Goal: Book appointment/travel/reservation

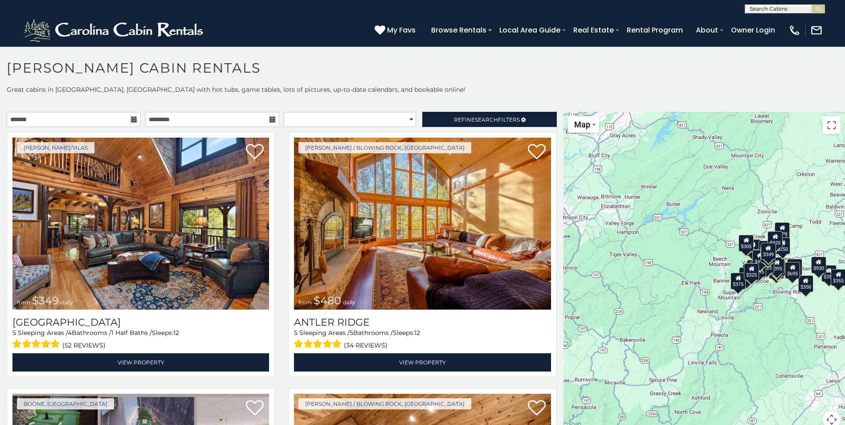
click at [131, 122] on icon at bounding box center [134, 119] width 6 height 6
click at [132, 120] on icon at bounding box center [134, 119] width 6 height 6
click at [132, 122] on icon at bounding box center [134, 119] width 6 height 6
click at [131, 120] on icon at bounding box center [134, 119] width 6 height 6
click at [94, 119] on input "text" at bounding box center [74, 119] width 134 height 15
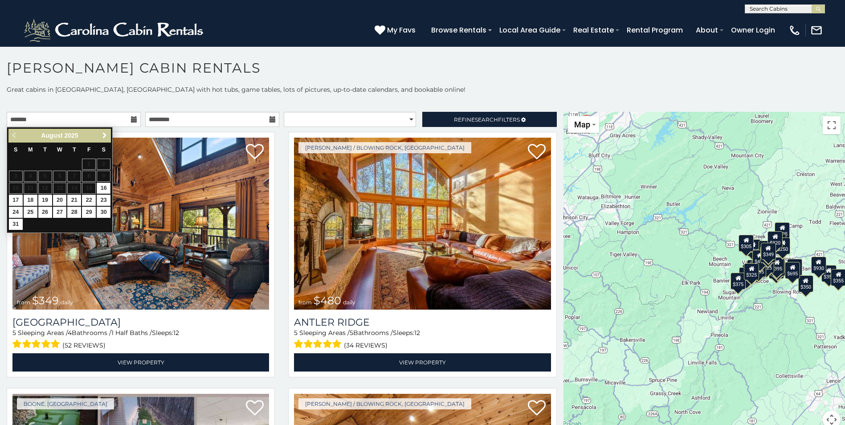
click at [103, 135] on span "Next" at bounding box center [104, 135] width 7 height 7
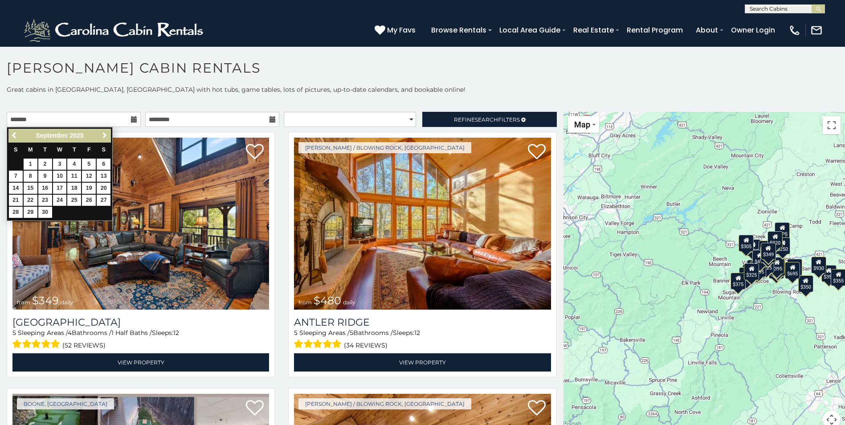
click at [103, 135] on span "Next" at bounding box center [104, 135] width 7 height 7
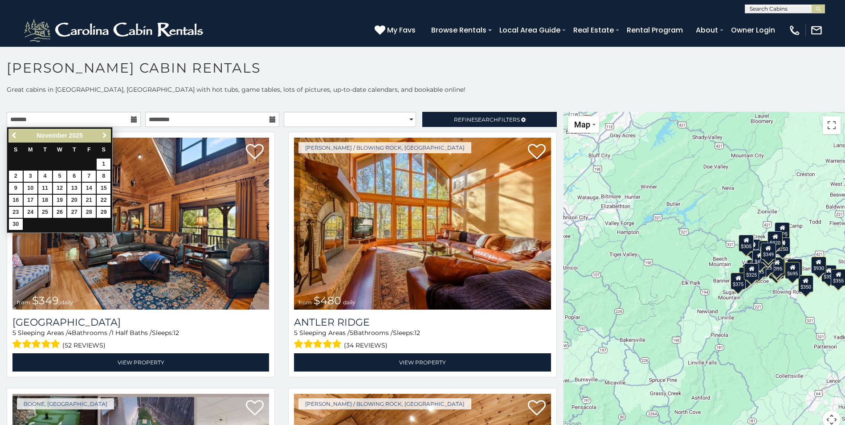
click at [103, 135] on span "Next" at bounding box center [104, 135] width 7 height 7
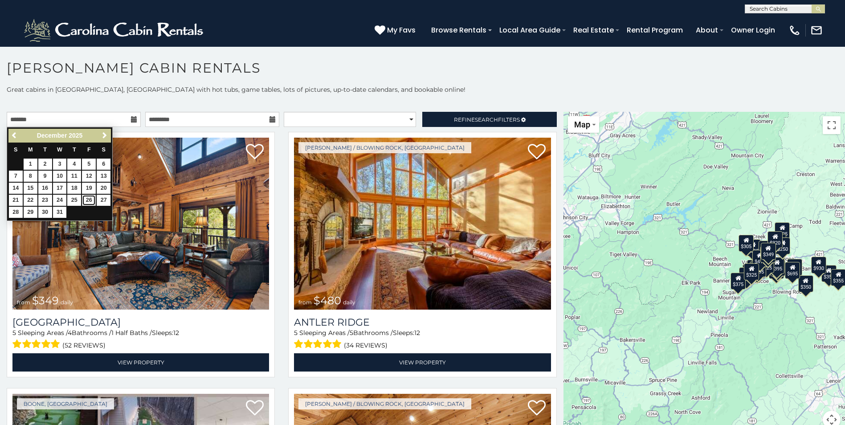
click at [86, 200] on link "26" at bounding box center [89, 200] width 14 height 11
type input "**********"
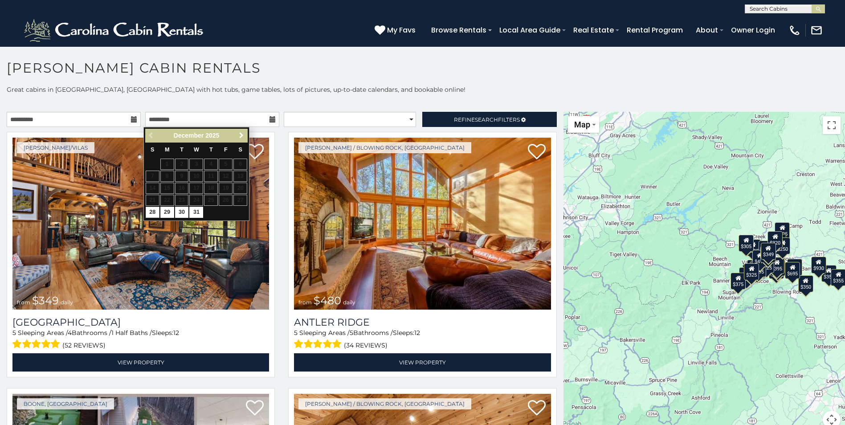
click at [240, 135] on span "Next" at bounding box center [241, 135] width 7 height 7
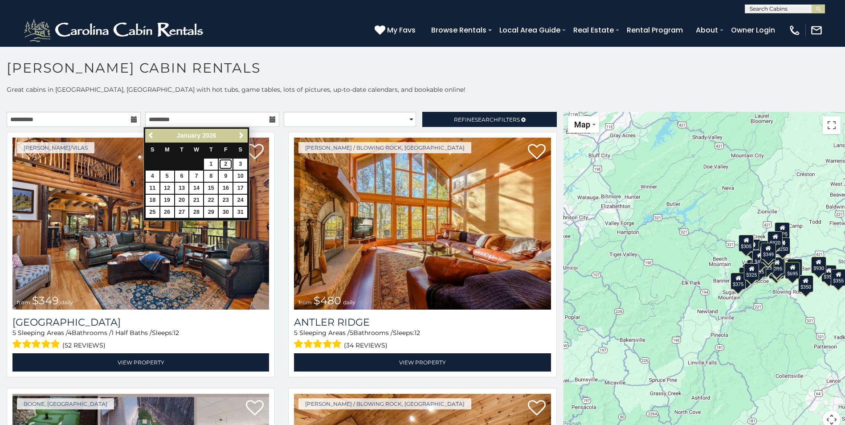
click at [227, 163] on link "2" at bounding box center [226, 164] width 14 height 11
type input "**********"
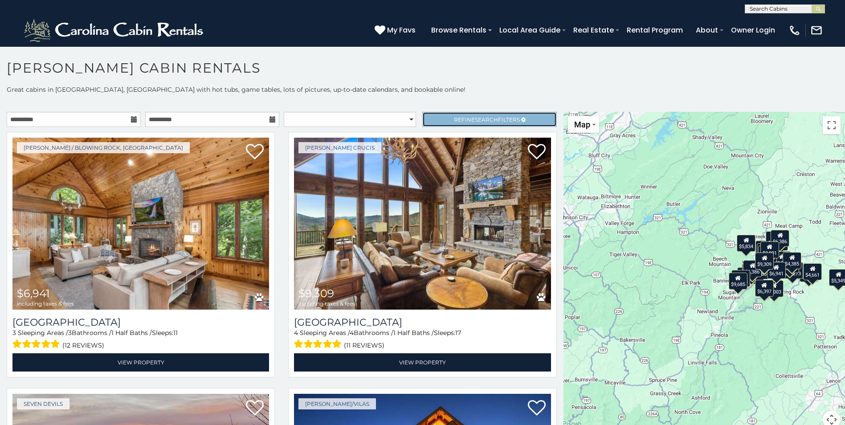
click at [454, 120] on span "Refine Search Filters" at bounding box center [487, 119] width 66 height 7
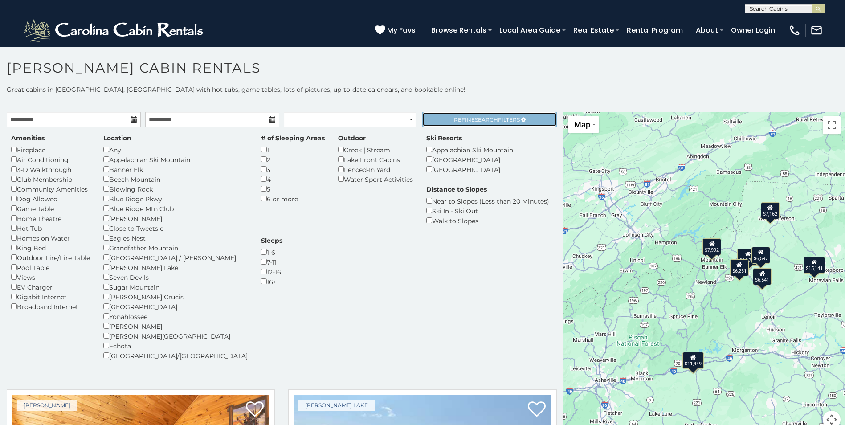
click at [458, 122] on span "Refine Search Filters" at bounding box center [487, 119] width 66 height 7
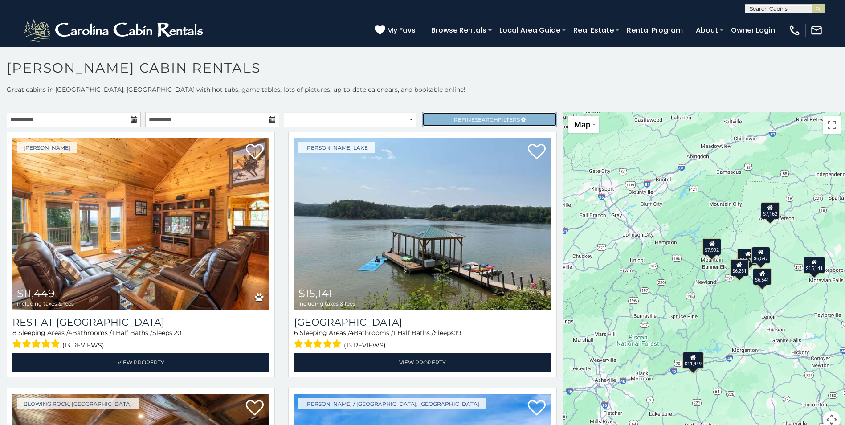
click at [445, 119] on link "Refine Search Filters" at bounding box center [489, 119] width 134 height 15
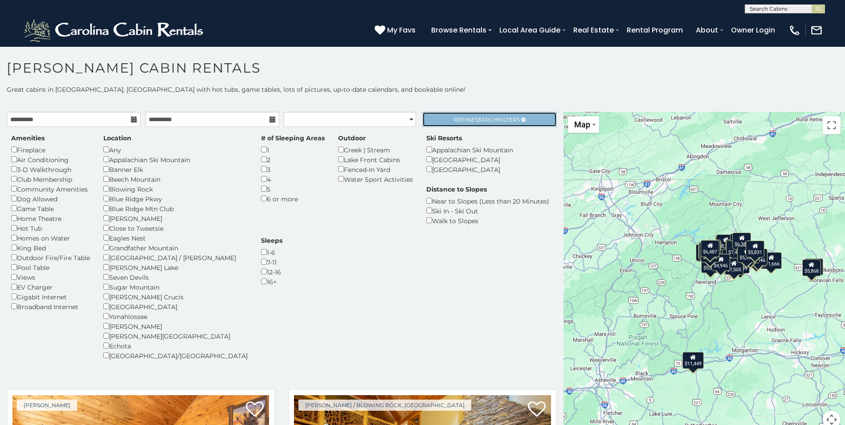
click at [439, 121] on link "Refine Search Filters" at bounding box center [489, 119] width 134 height 15
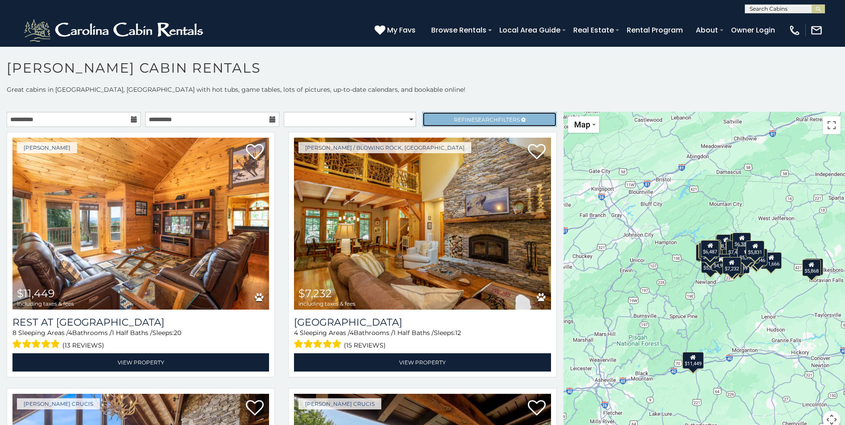
click at [454, 120] on span "Refine Search Filters" at bounding box center [487, 119] width 66 height 7
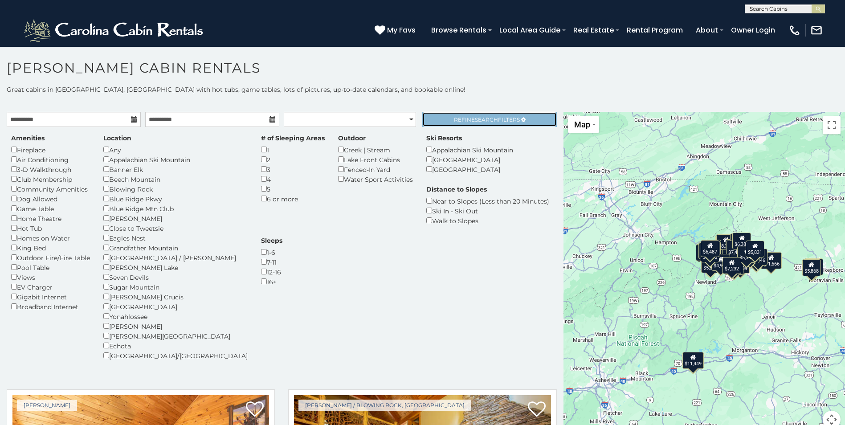
click at [454, 120] on span "Refine Search Filters" at bounding box center [487, 119] width 66 height 7
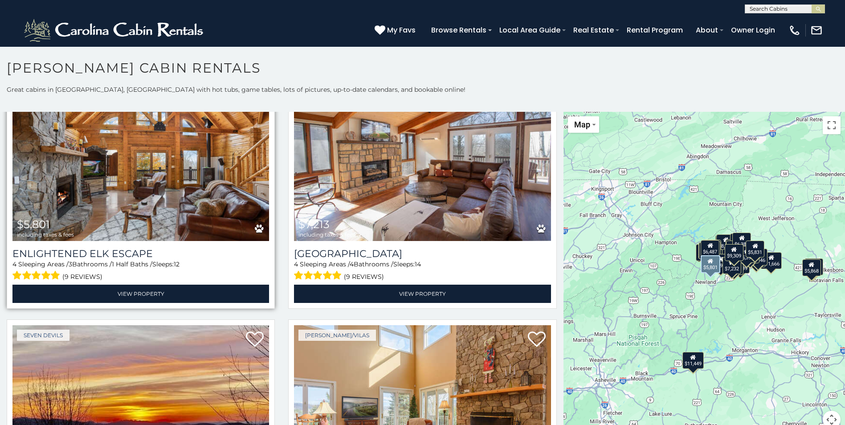
scroll to position [624, 0]
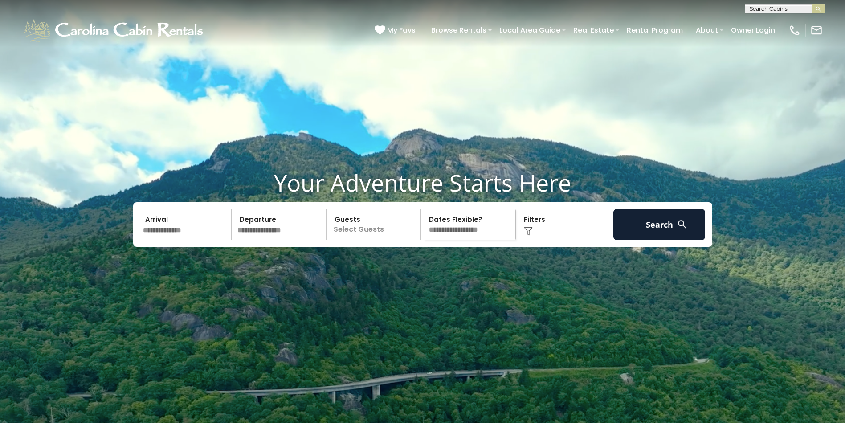
click at [198, 240] on input "text" at bounding box center [186, 224] width 92 height 31
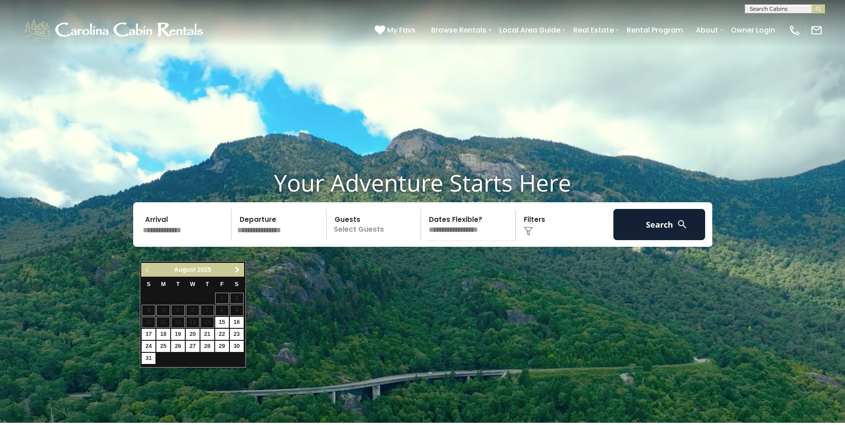
click at [239, 270] on span "Next" at bounding box center [237, 269] width 7 height 7
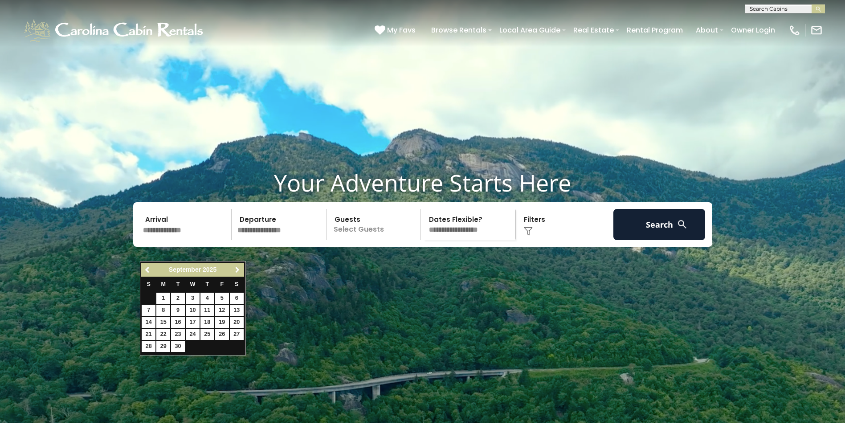
click at [239, 270] on span "Next" at bounding box center [237, 269] width 7 height 7
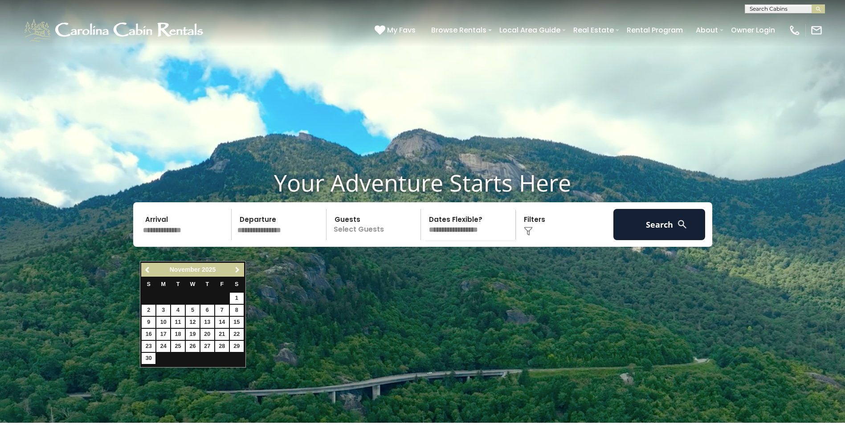
click at [239, 270] on span "Next" at bounding box center [237, 269] width 7 height 7
click at [220, 333] on link "26" at bounding box center [222, 334] width 14 height 11
type input "********"
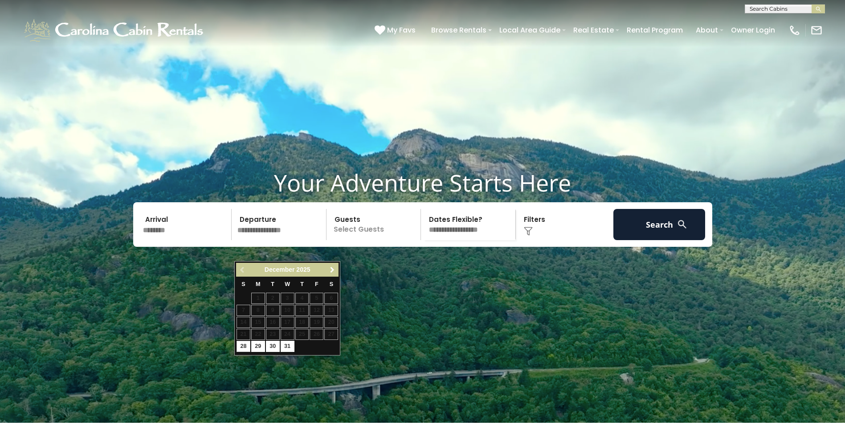
click at [332, 269] on span "Next" at bounding box center [332, 269] width 7 height 7
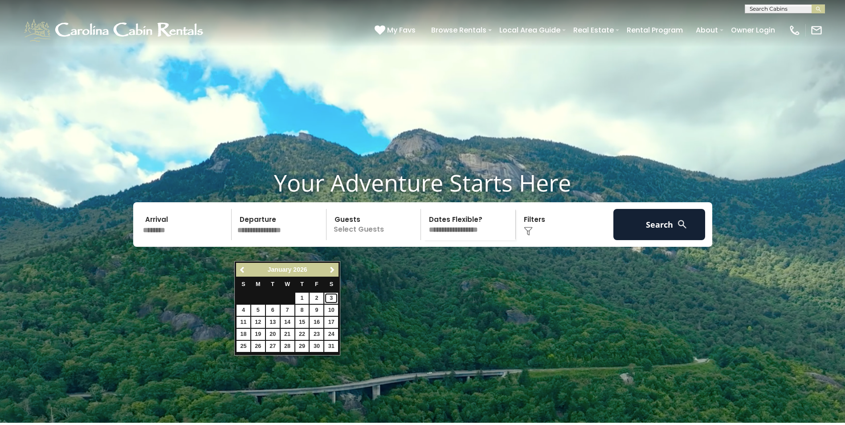
click at [330, 297] on link "3" at bounding box center [331, 298] width 14 height 11
type input "******"
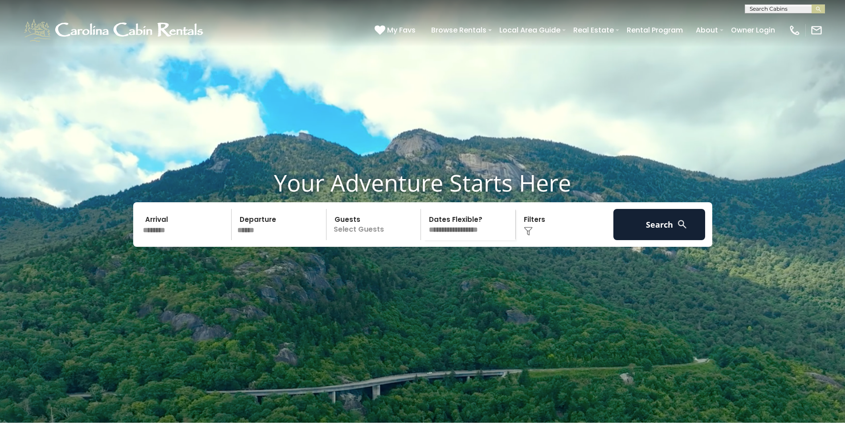
click at [388, 240] on p "Select Guests" at bounding box center [375, 224] width 92 height 31
click at [424, 266] on div "- 0 + +" at bounding box center [405, 261] width 46 height 10
click at [421, 266] on div "+" at bounding box center [418, 261] width 10 height 10
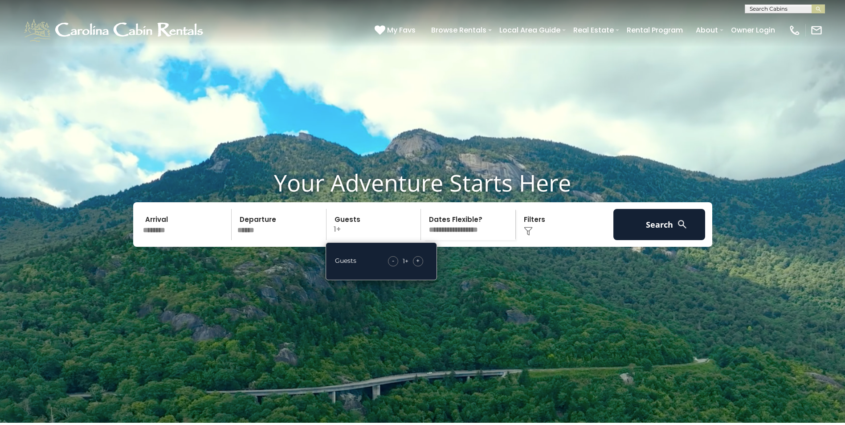
click at [420, 266] on div "+" at bounding box center [418, 261] width 10 height 10
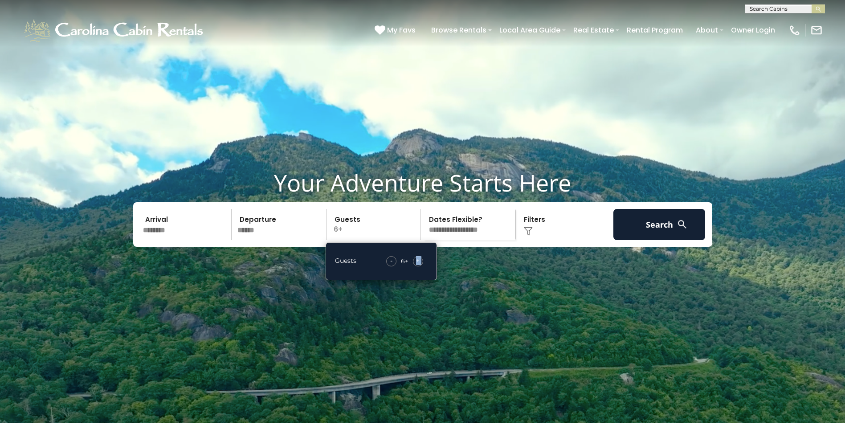
click at [420, 266] on div "+" at bounding box center [418, 261] width 10 height 10
click at [491, 240] on select "**********" at bounding box center [470, 224] width 92 height 31
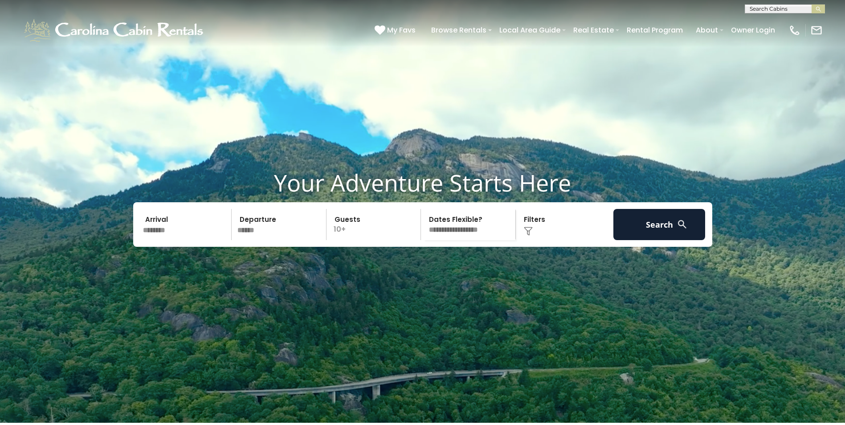
click at [424, 230] on select "**********" at bounding box center [470, 224] width 92 height 31
click at [526, 236] on img at bounding box center [528, 231] width 9 height 9
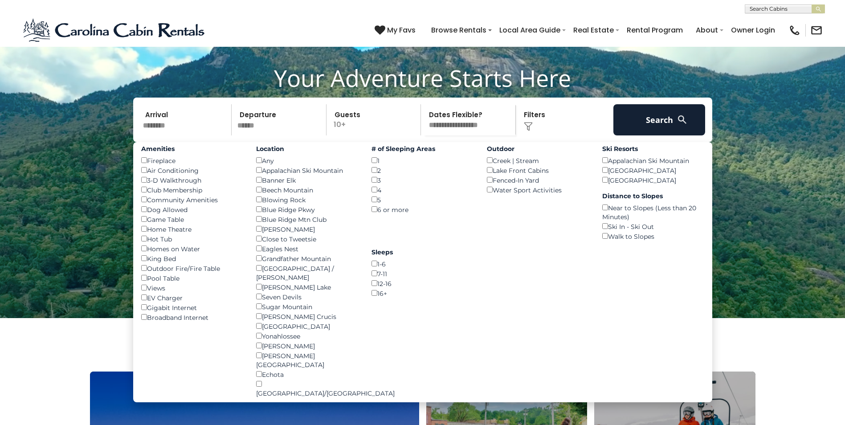
scroll to position [111, 0]
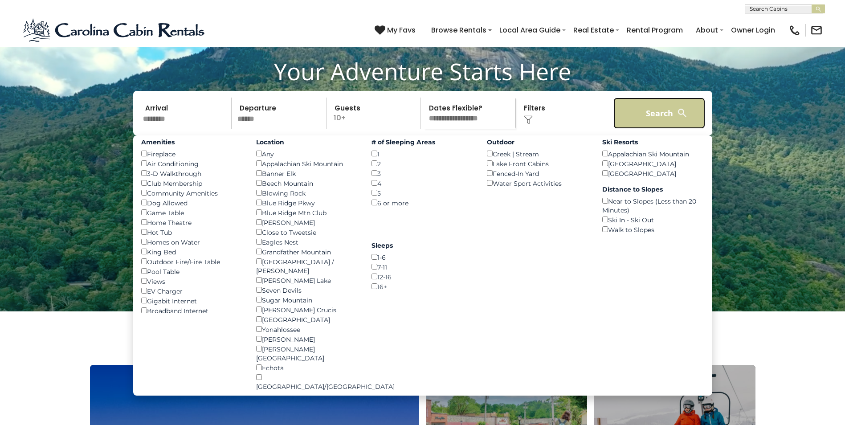
click at [661, 129] on button "Search" at bounding box center [659, 113] width 92 height 31
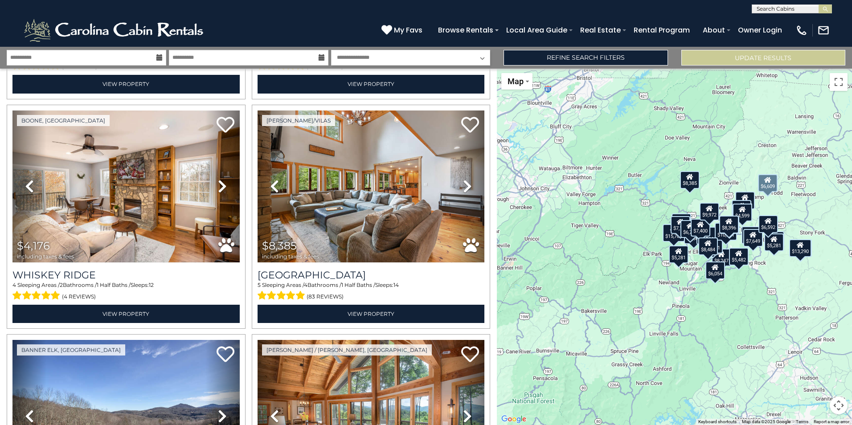
scroll to position [1336, 0]
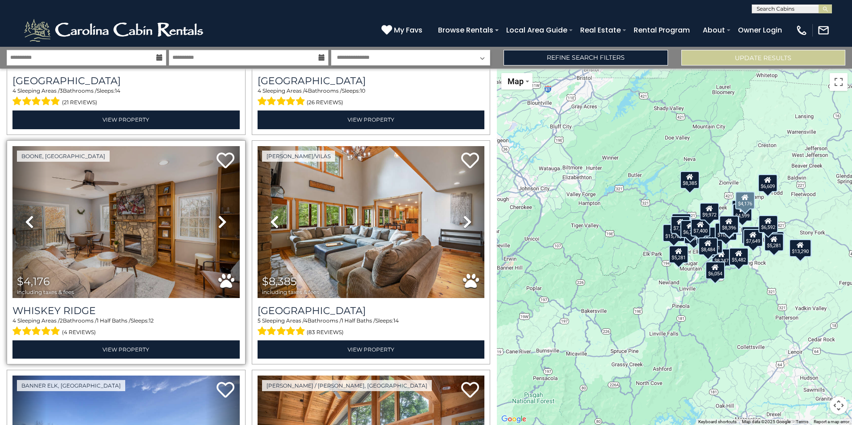
click at [221, 215] on icon at bounding box center [222, 222] width 9 height 14
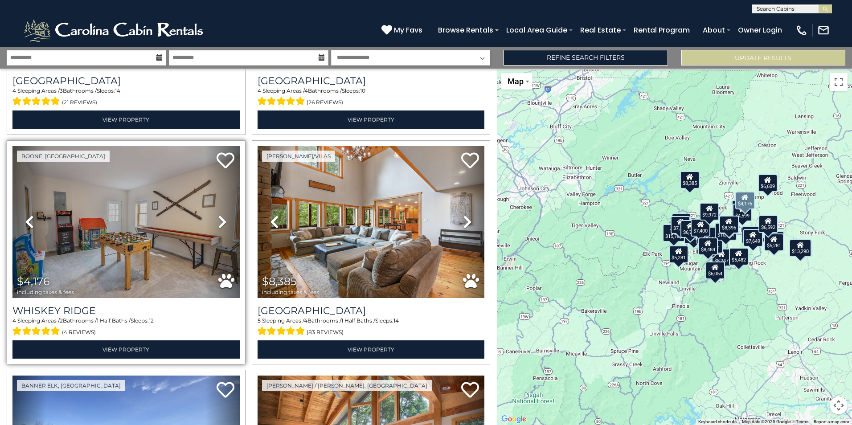
click at [221, 215] on icon at bounding box center [222, 222] width 9 height 14
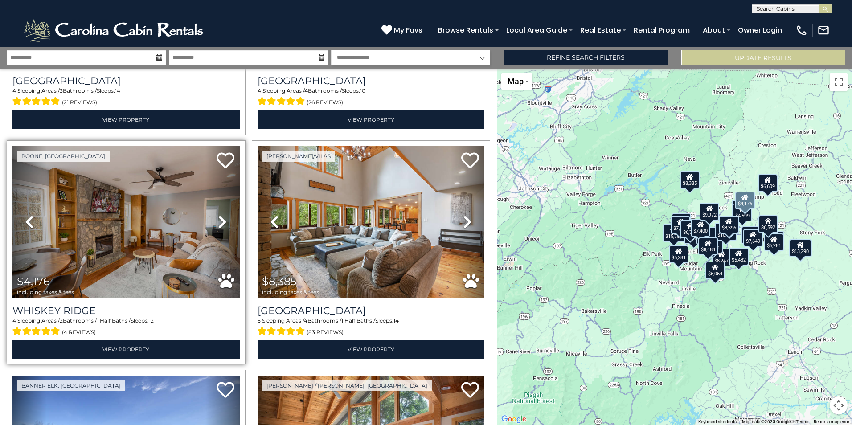
click at [221, 215] on icon at bounding box center [222, 222] width 9 height 14
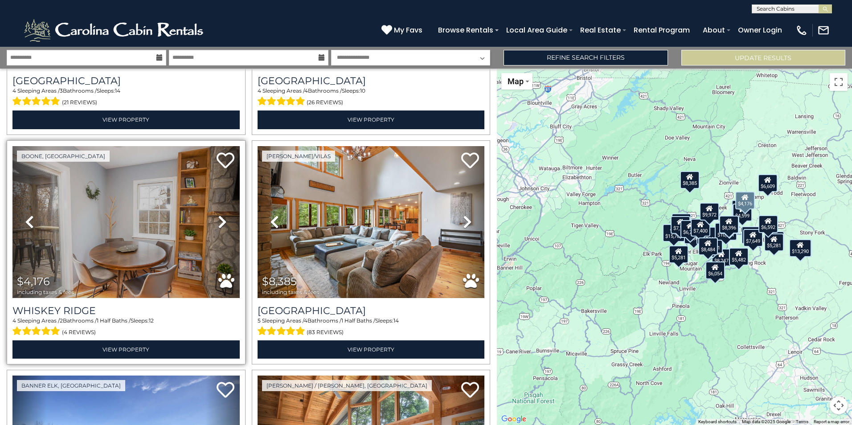
click at [221, 215] on icon at bounding box center [222, 222] width 9 height 14
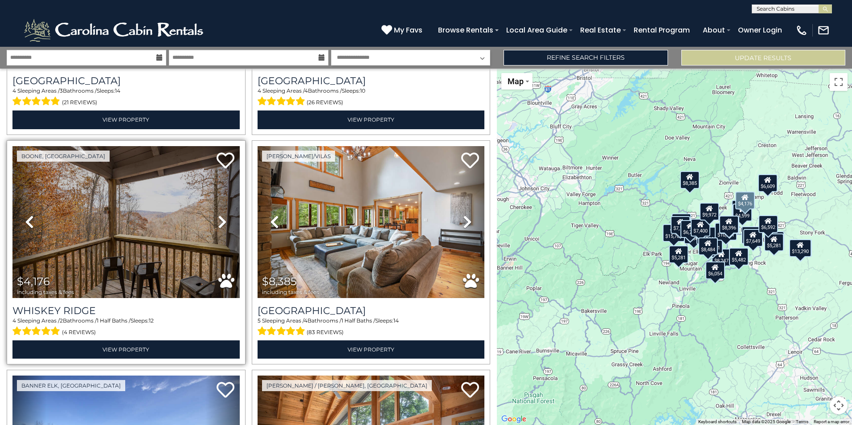
click at [221, 215] on icon at bounding box center [222, 222] width 9 height 14
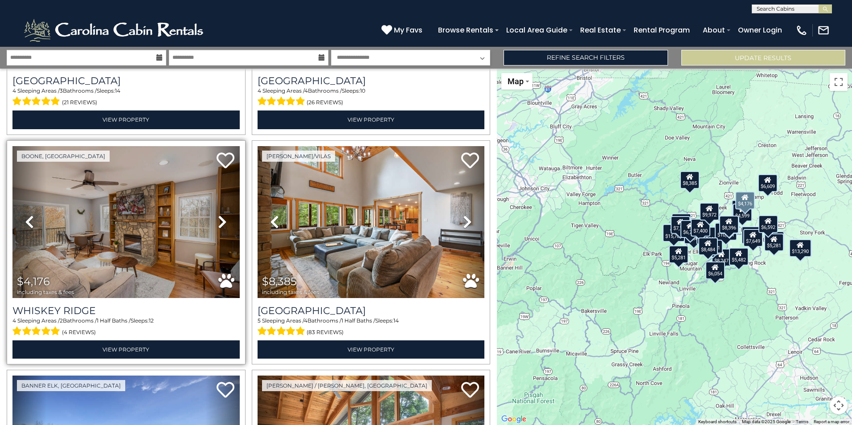
click at [221, 215] on icon at bounding box center [222, 222] width 9 height 14
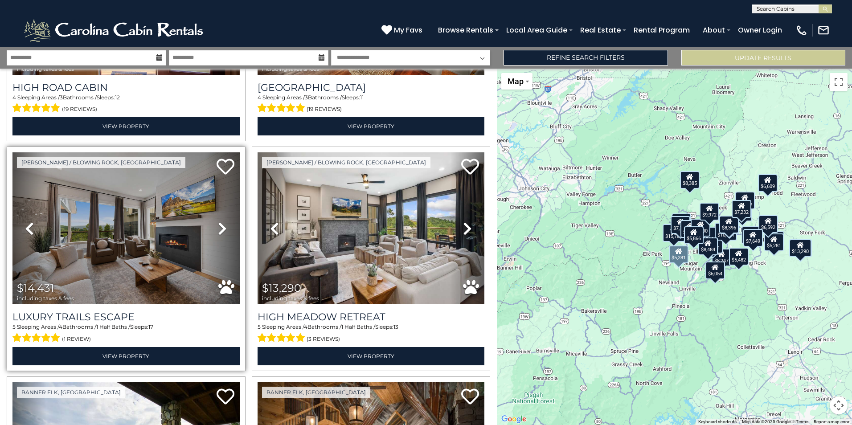
scroll to position [2761, 0]
